Goal: Communication & Community: Connect with others

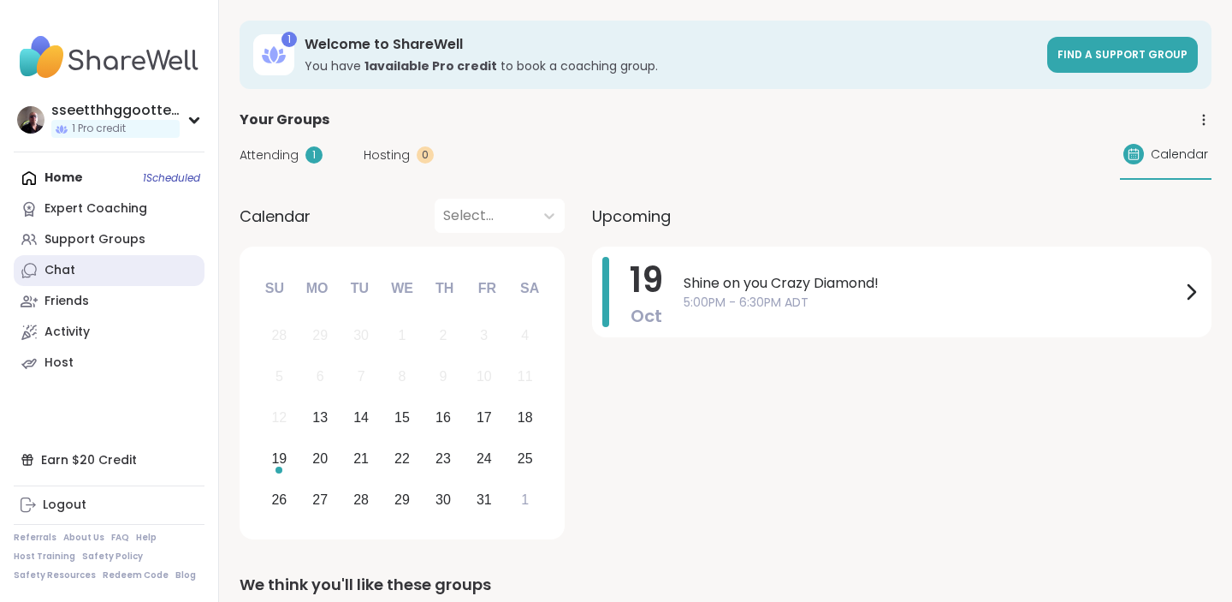
click at [58, 278] on div "Chat" at bounding box center [60, 270] width 31 height 17
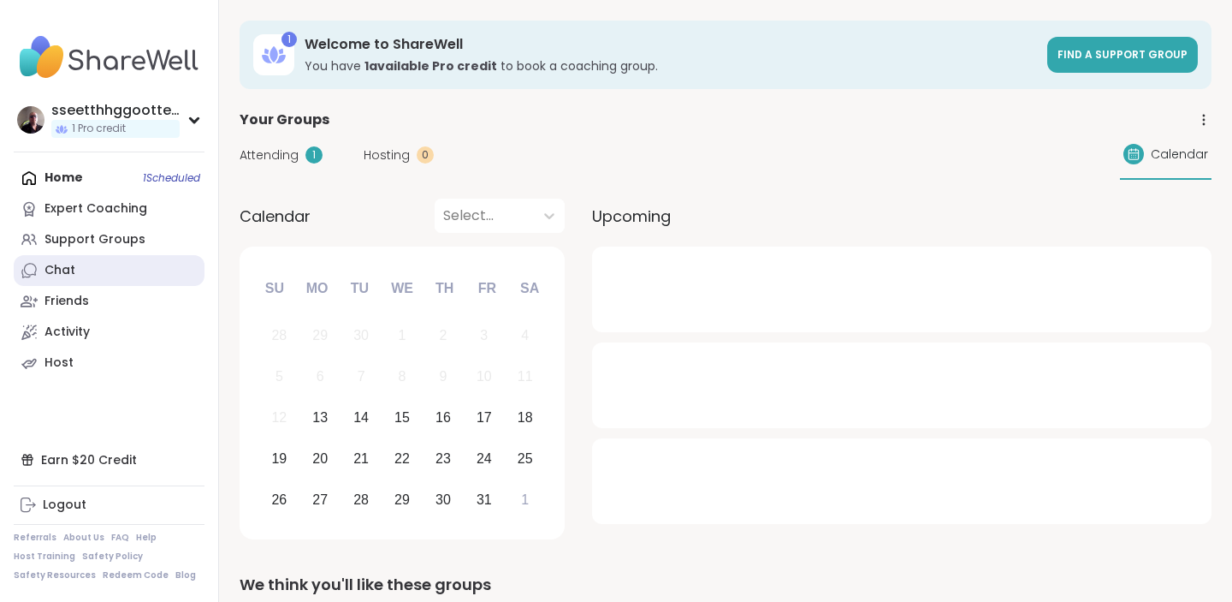
click at [80, 269] on link "Chat" at bounding box center [109, 270] width 191 height 31
click at [265, 151] on span "Attending" at bounding box center [269, 155] width 59 height 18
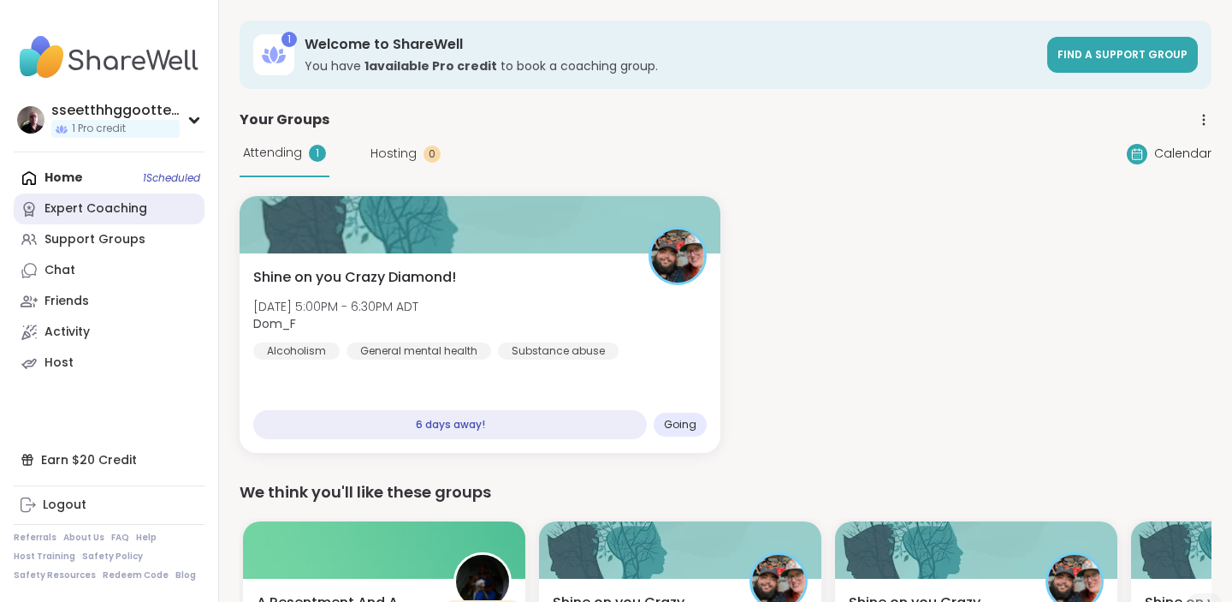
click at [74, 208] on div "Expert Coaching" at bounding box center [96, 208] width 103 height 17
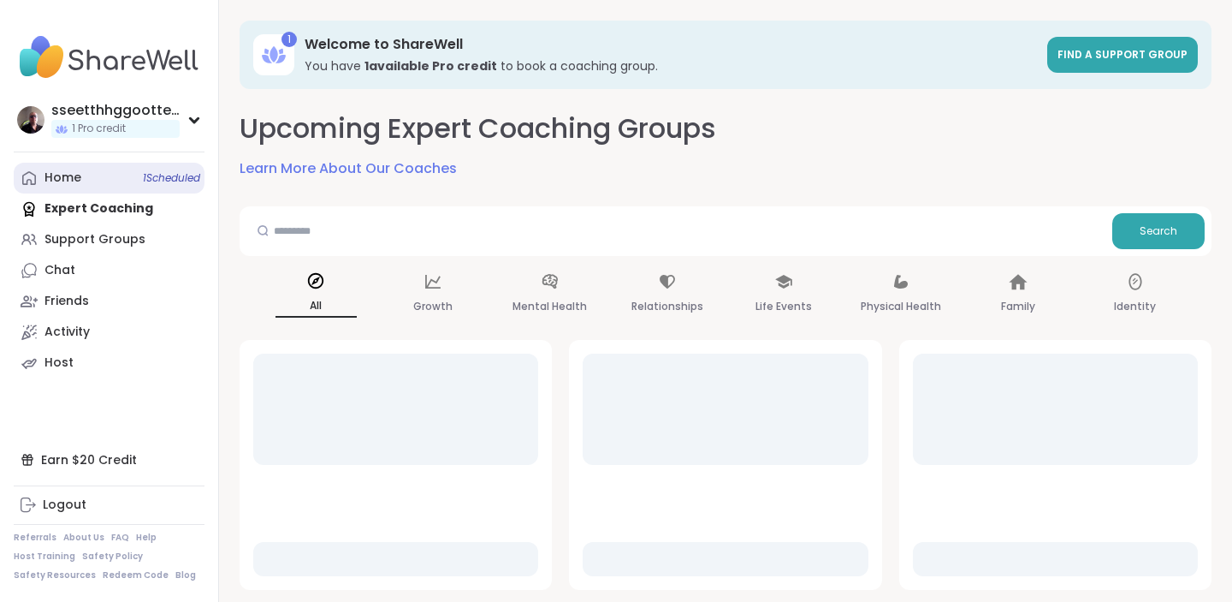
click at [70, 187] on link "Home 1 Scheduled" at bounding box center [109, 178] width 191 height 31
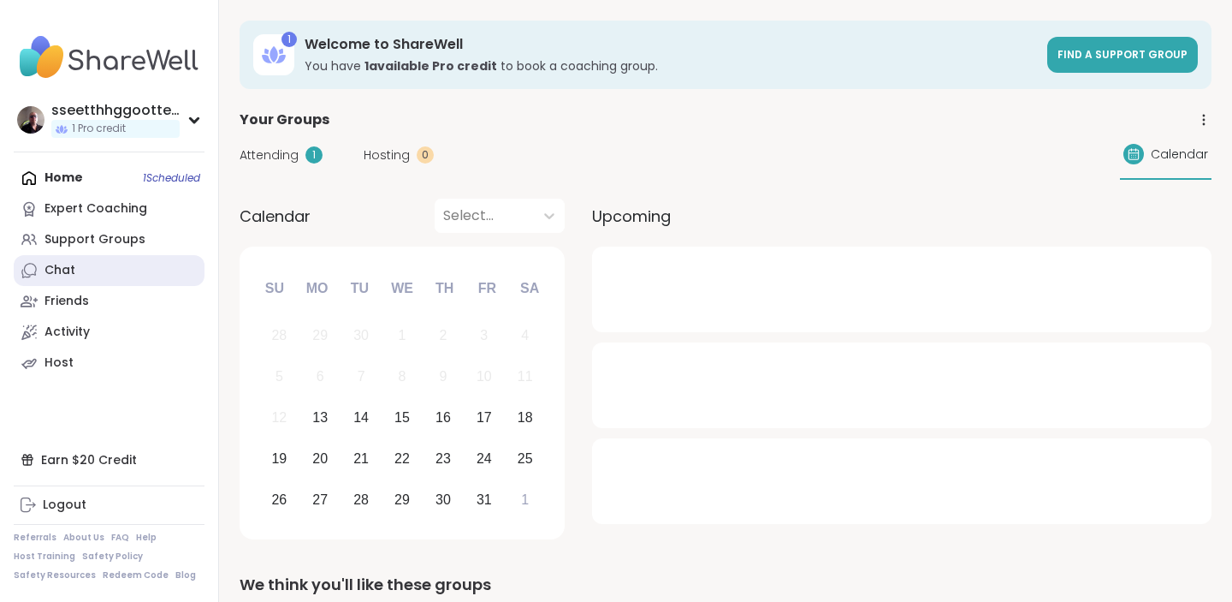
click at [62, 268] on div "Chat" at bounding box center [60, 270] width 31 height 17
